Goal: Task Accomplishment & Management: Use online tool/utility

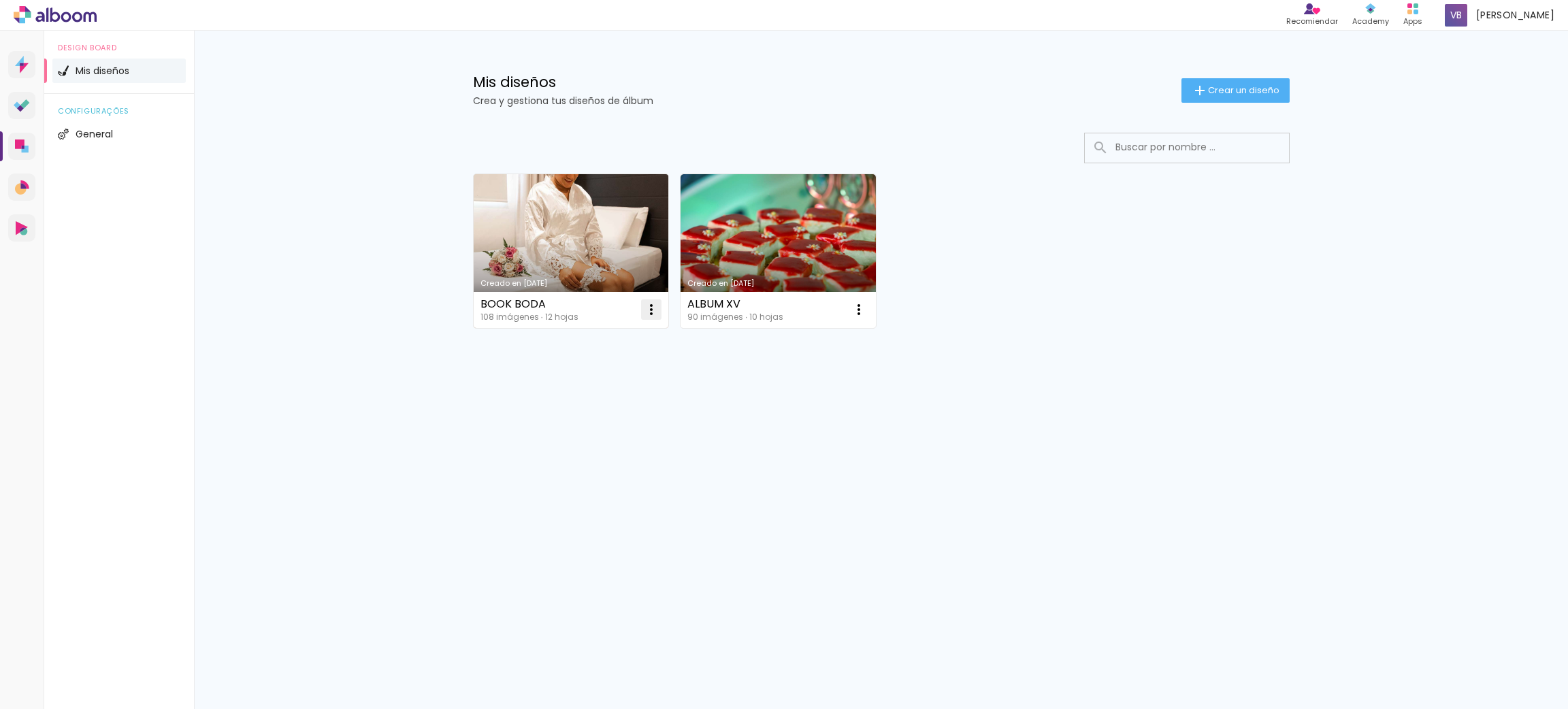
click at [652, 311] on iron-icon at bounding box center [651, 309] width 16 height 16
click at [594, 401] on paper-item "Excluir" at bounding box center [598, 401] width 134 height 27
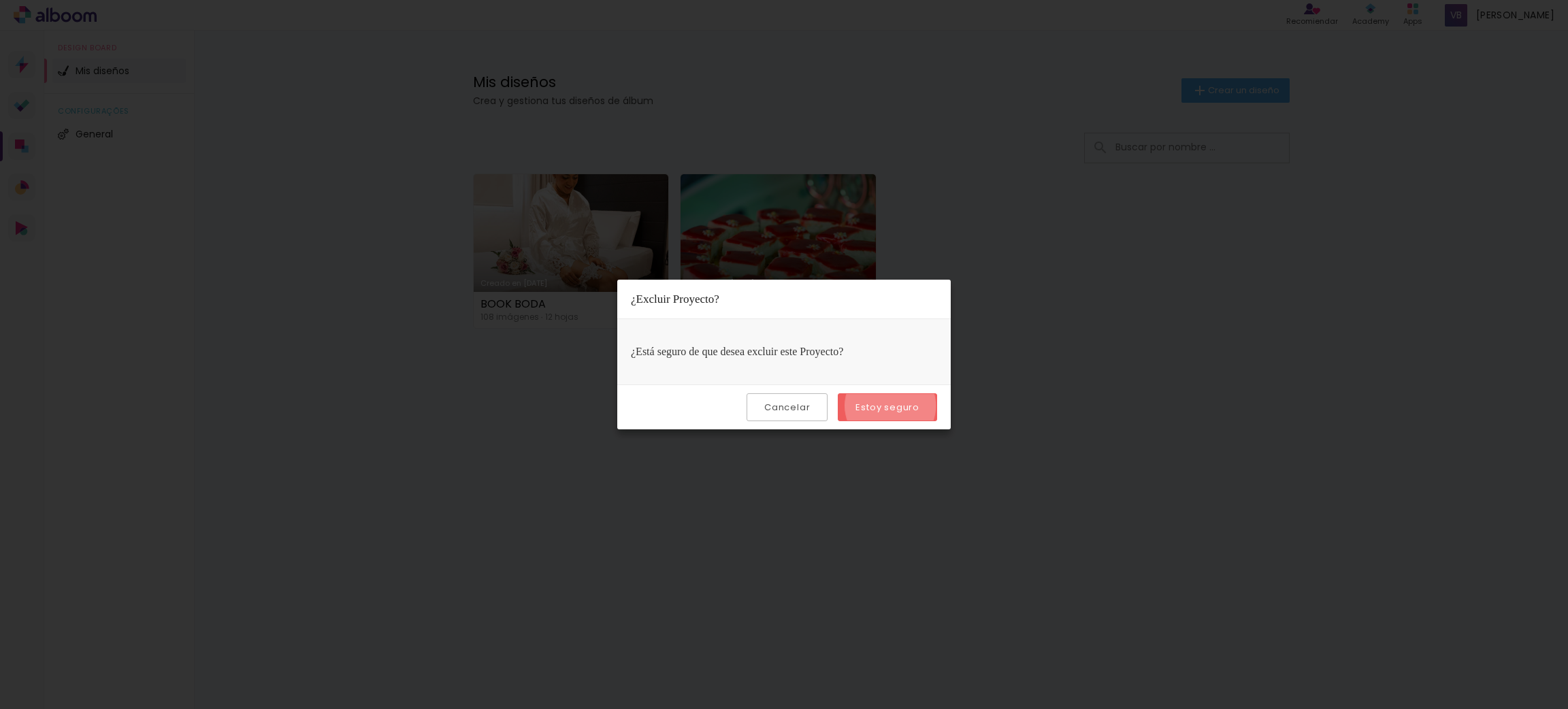
click at [0, 0] on slot "Estoy seguro" at bounding box center [0, 0] width 0 height 0
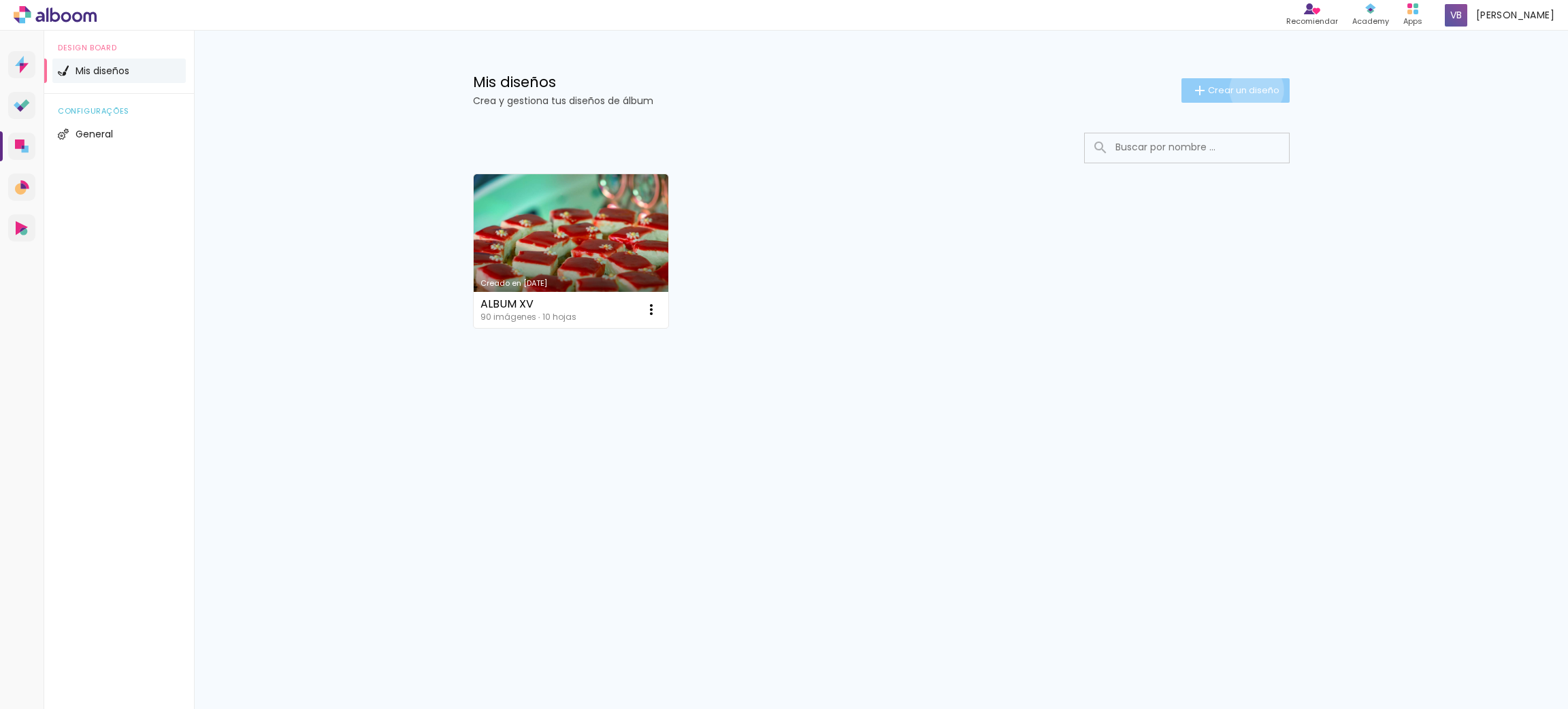
click at [1255, 90] on span "Crear un diseño" at bounding box center [1244, 90] width 72 height 9
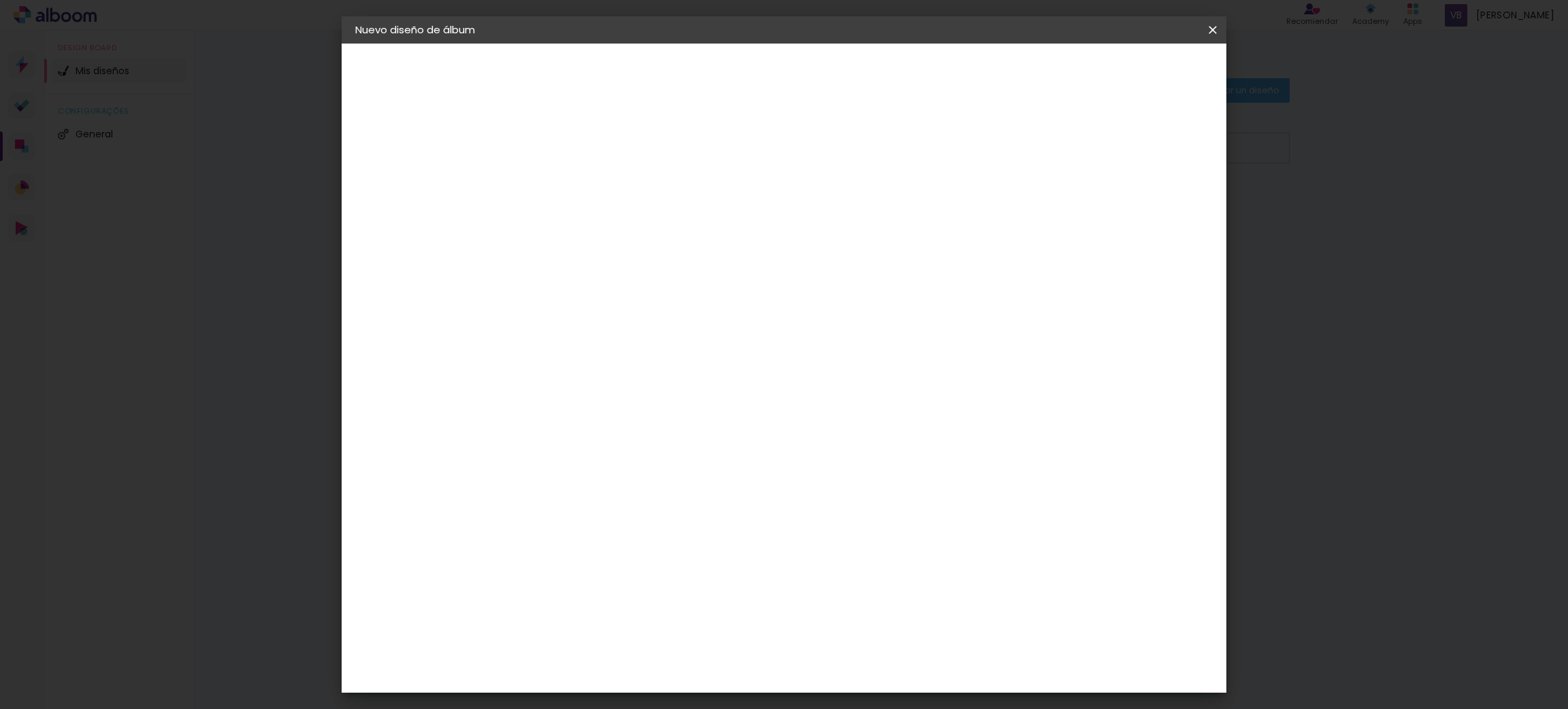
click at [578, 186] on input at bounding box center [578, 183] width 0 height 21
type input "BOOK 20X20"
type paper-input "BOOK 20X20"
click at [0, 0] on slot "Avanzar" at bounding box center [0, 0] width 0 height 0
click at [771, 212] on paper-item "Tamaño libre" at bounding box center [713, 207] width 116 height 30
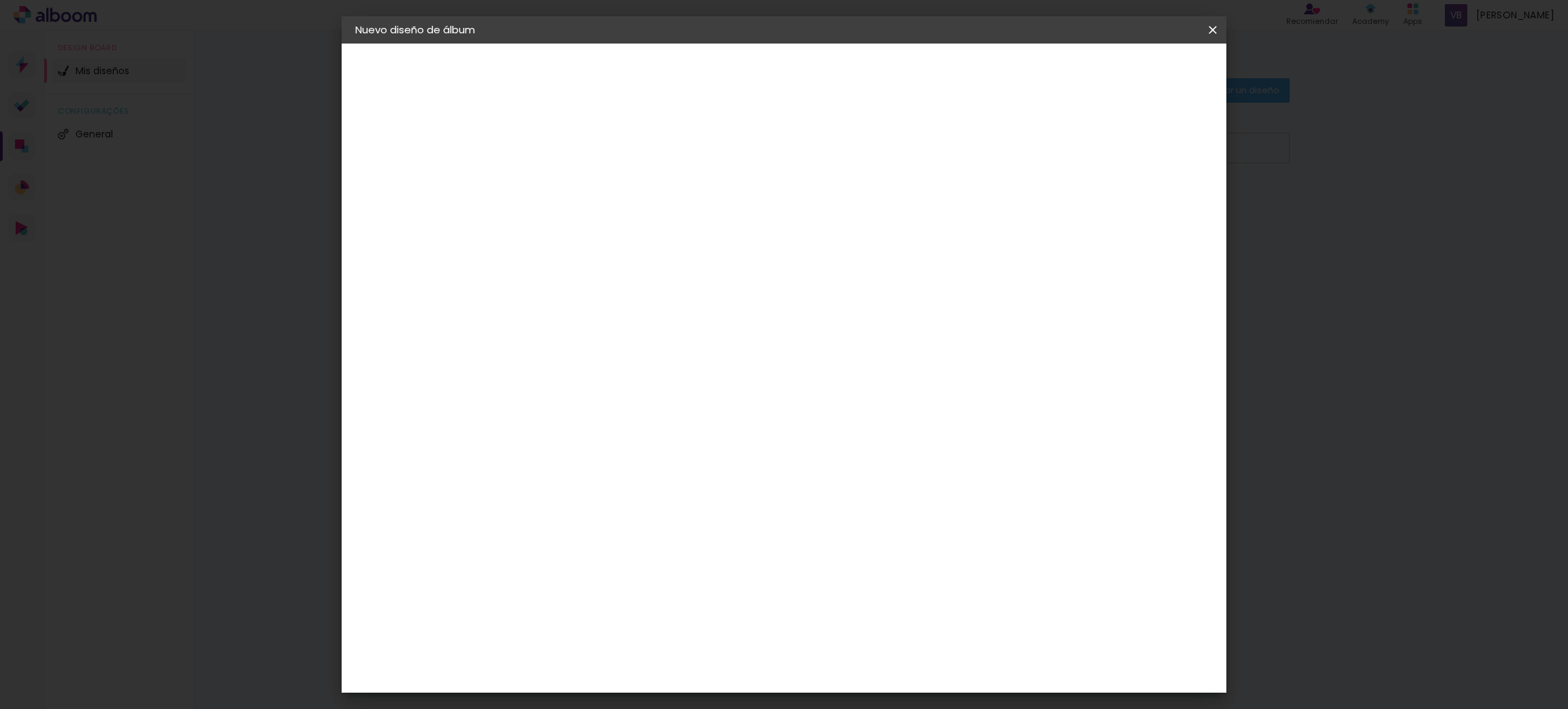
click at [0, 0] on slot "Avanzar" at bounding box center [0, 0] width 0 height 0
drag, startPoint x: 552, startPoint y: 386, endPoint x: 503, endPoint y: 383, distance: 49.1
click at [503, 44] on quentale-album-spec "Empezar diseño Empezar diseño" at bounding box center [784, 44] width 885 height 0
drag, startPoint x: 549, startPoint y: 382, endPoint x: 534, endPoint y: 382, distance: 15.0
click at [534, 382] on input "30" at bounding box center [535, 385] width 35 height 21
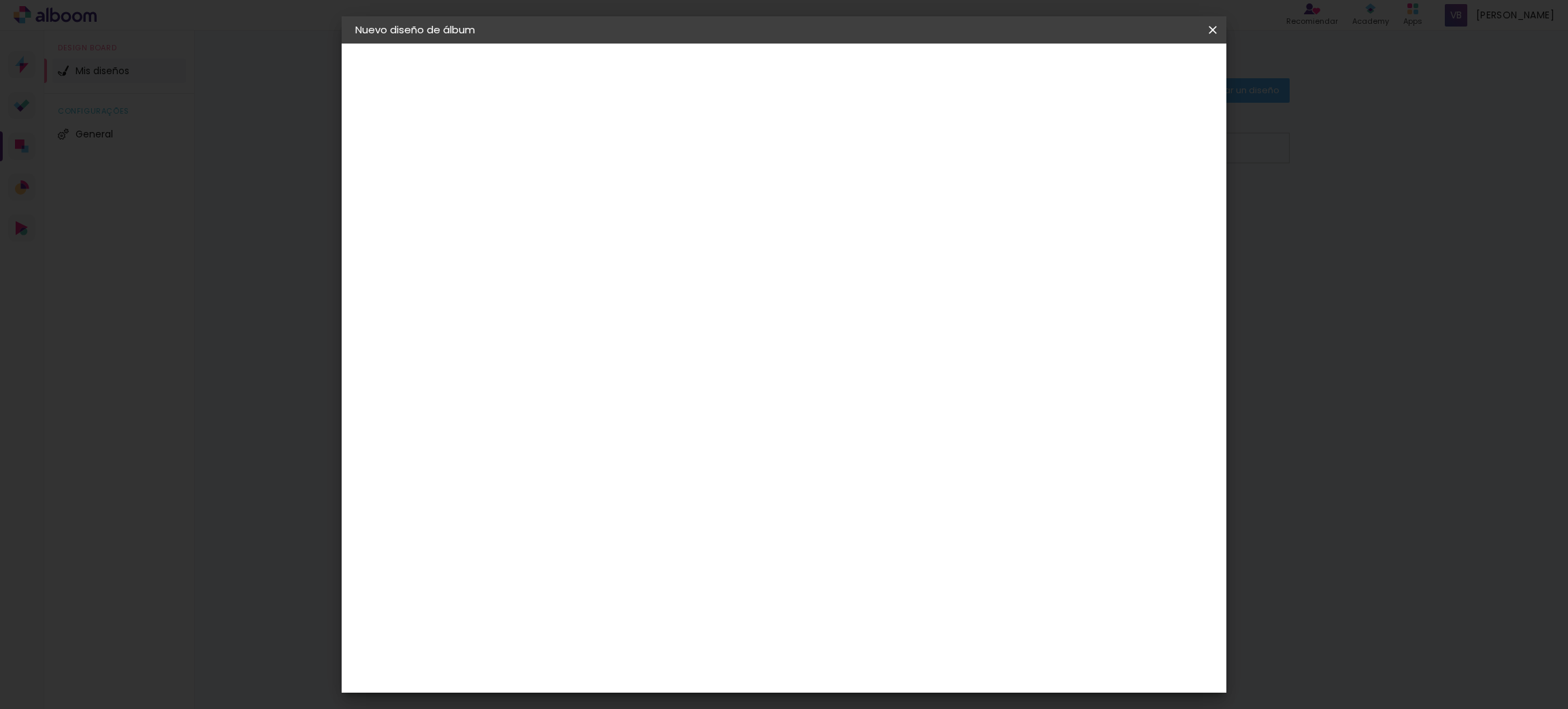
type input "20"
type paper-input "20"
drag, startPoint x: 871, startPoint y: 473, endPoint x: 844, endPoint y: 475, distance: 27.1
click at [844, 475] on input "60" at bounding box center [857, 477] width 35 height 21
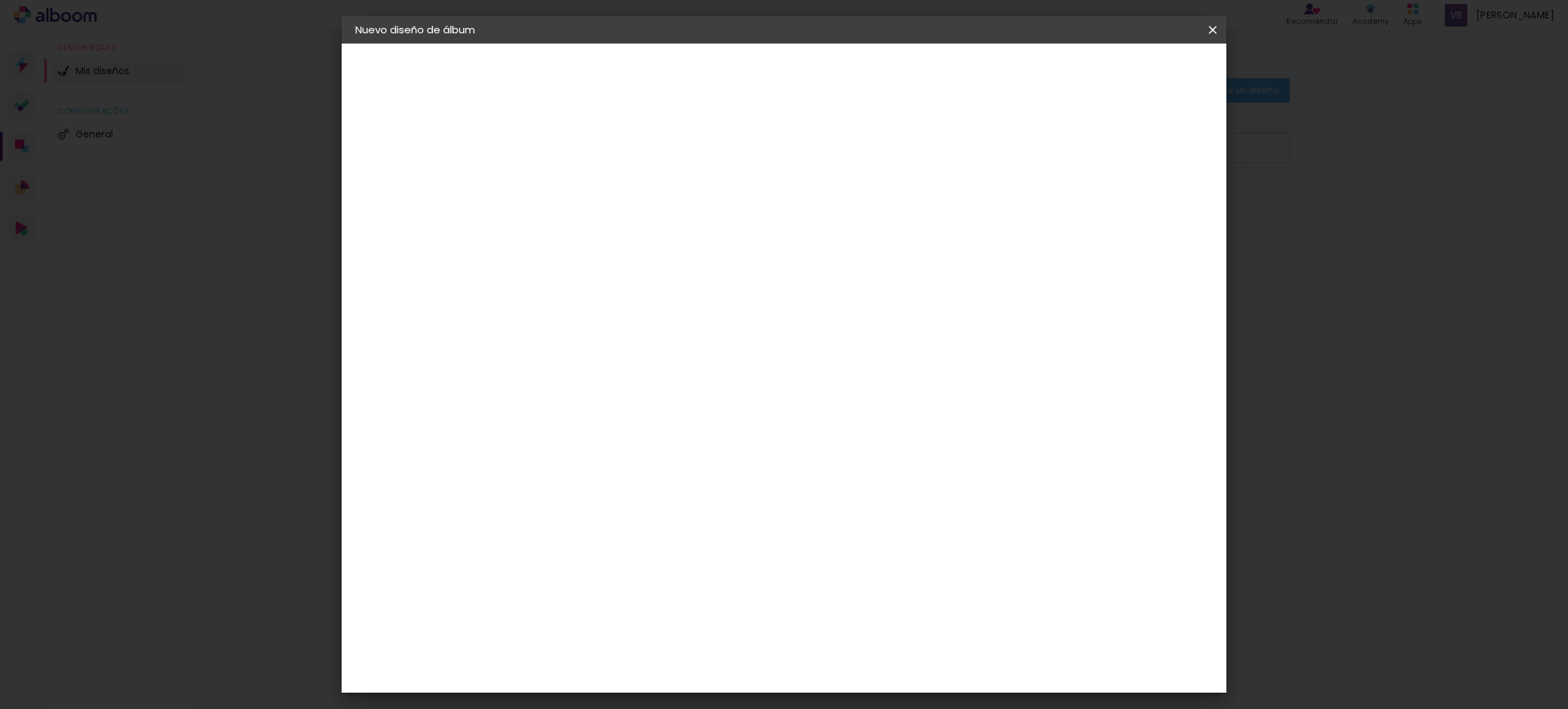
type input "40"
type paper-input "40"
click at [1122, 69] on span "Empezar diseño" at bounding box center [1084, 72] width 76 height 9
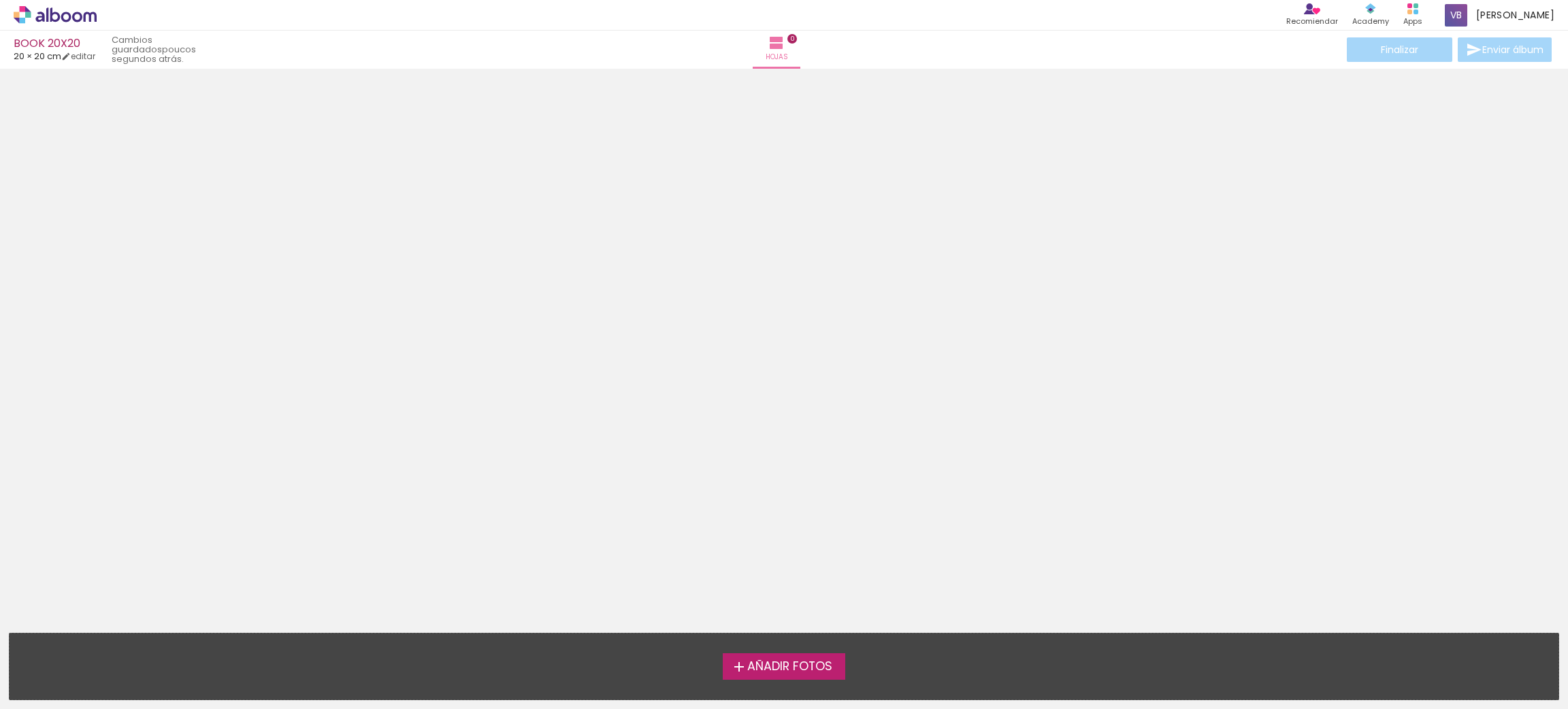
click at [797, 672] on span "Añadir Fotos" at bounding box center [789, 667] width 85 height 12
click at [0, 0] on input "file" at bounding box center [0, 0] width 0 height 0
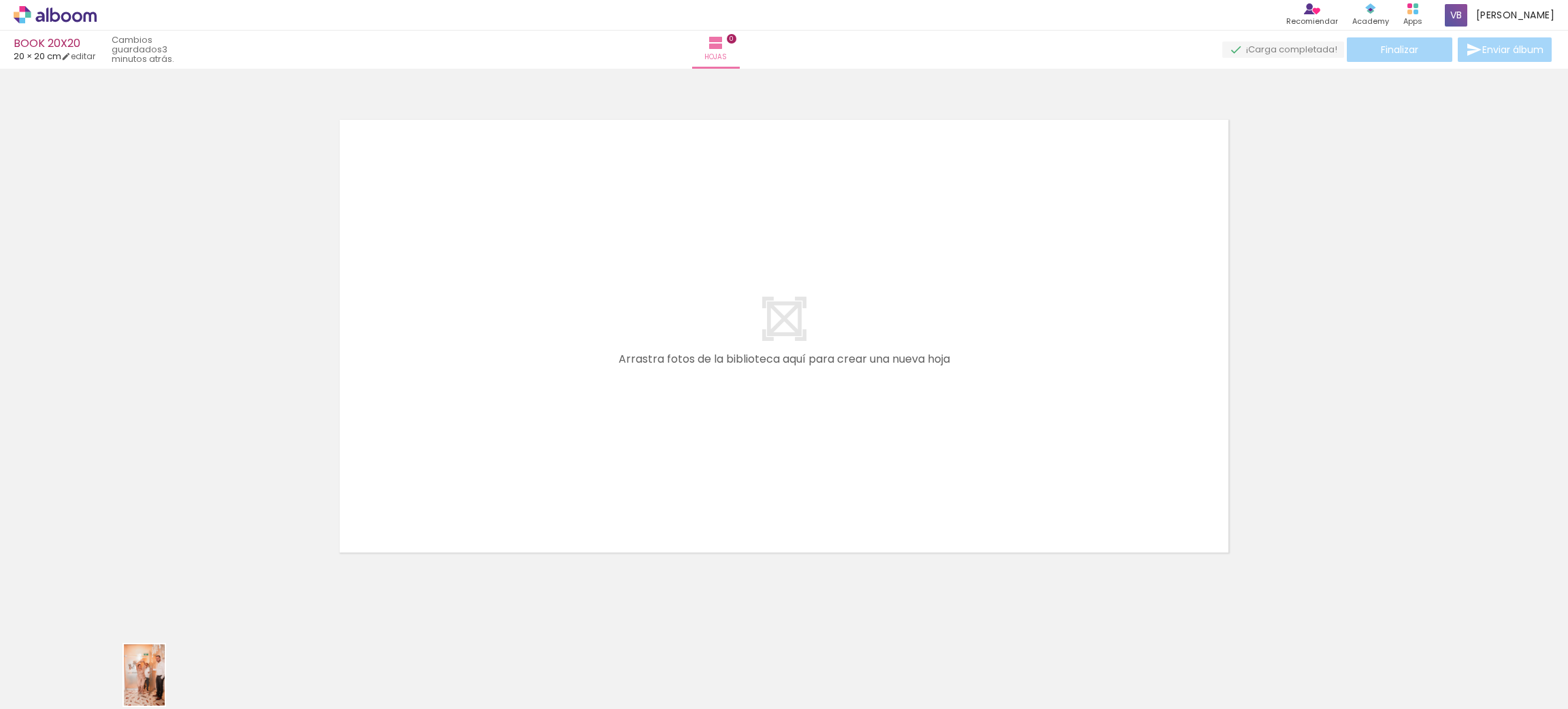
drag, startPoint x: 132, startPoint y: 664, endPoint x: 165, endPoint y: 685, distance: 39.1
click at [144, 685] on div at bounding box center [121, 663] width 45 height 67
